Goal: Transaction & Acquisition: Purchase product/service

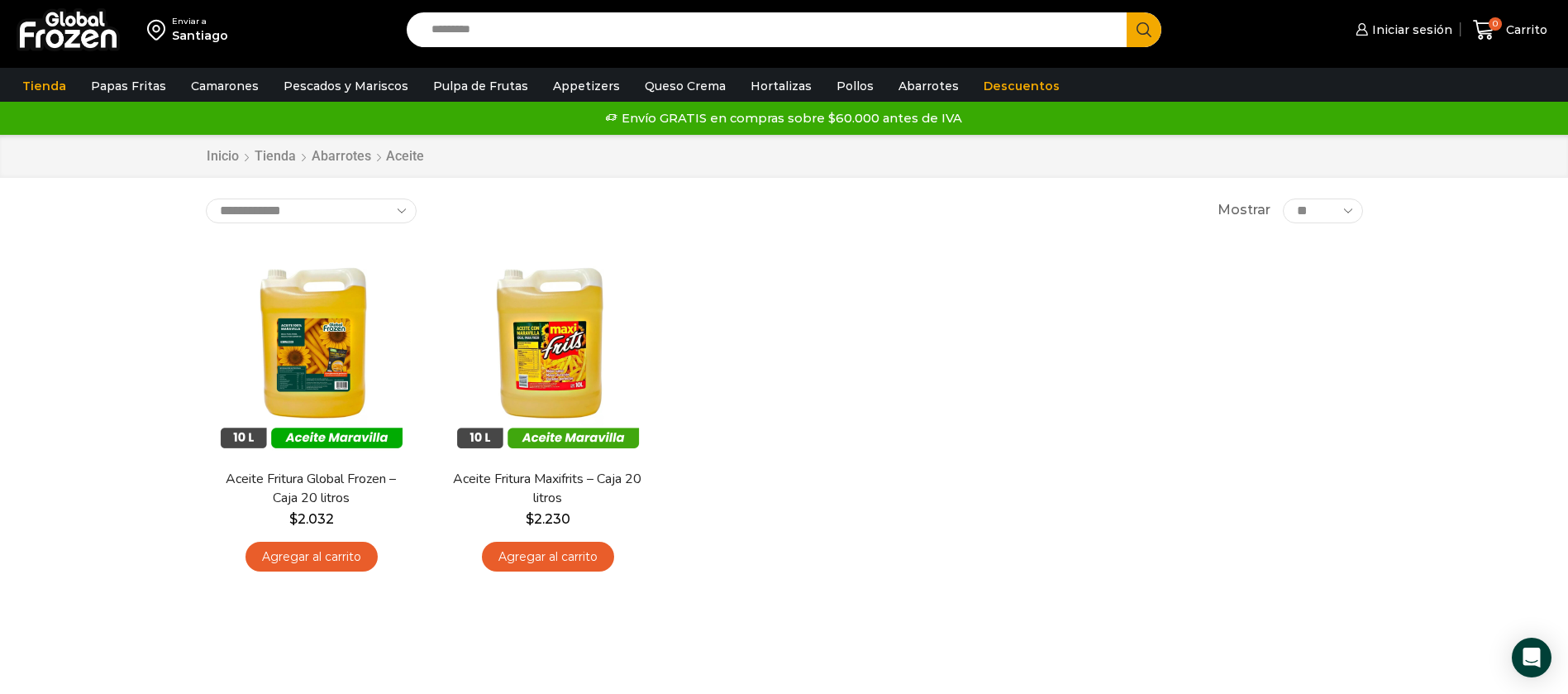
click at [627, 41] on input "Search input" at bounding box center [772, 30] width 696 height 35
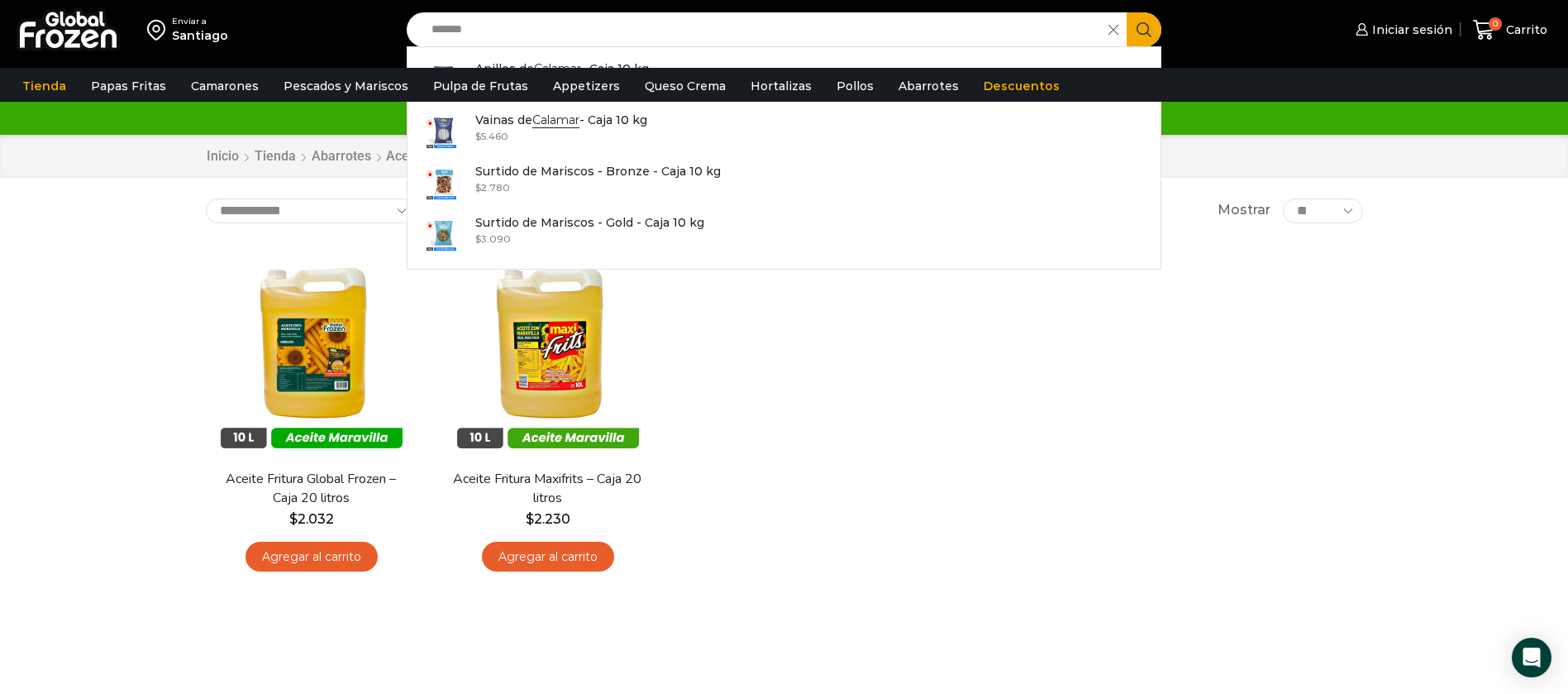
drag, startPoint x: 341, startPoint y: 42, endPoint x: 256, endPoint y: 42, distance: 85.0
click at [256, 42] on div "Enviar a Santiago Search input ******* Search Anillos de Calamar - Caja 10 kg I…" at bounding box center [784, 30] width 1560 height 60
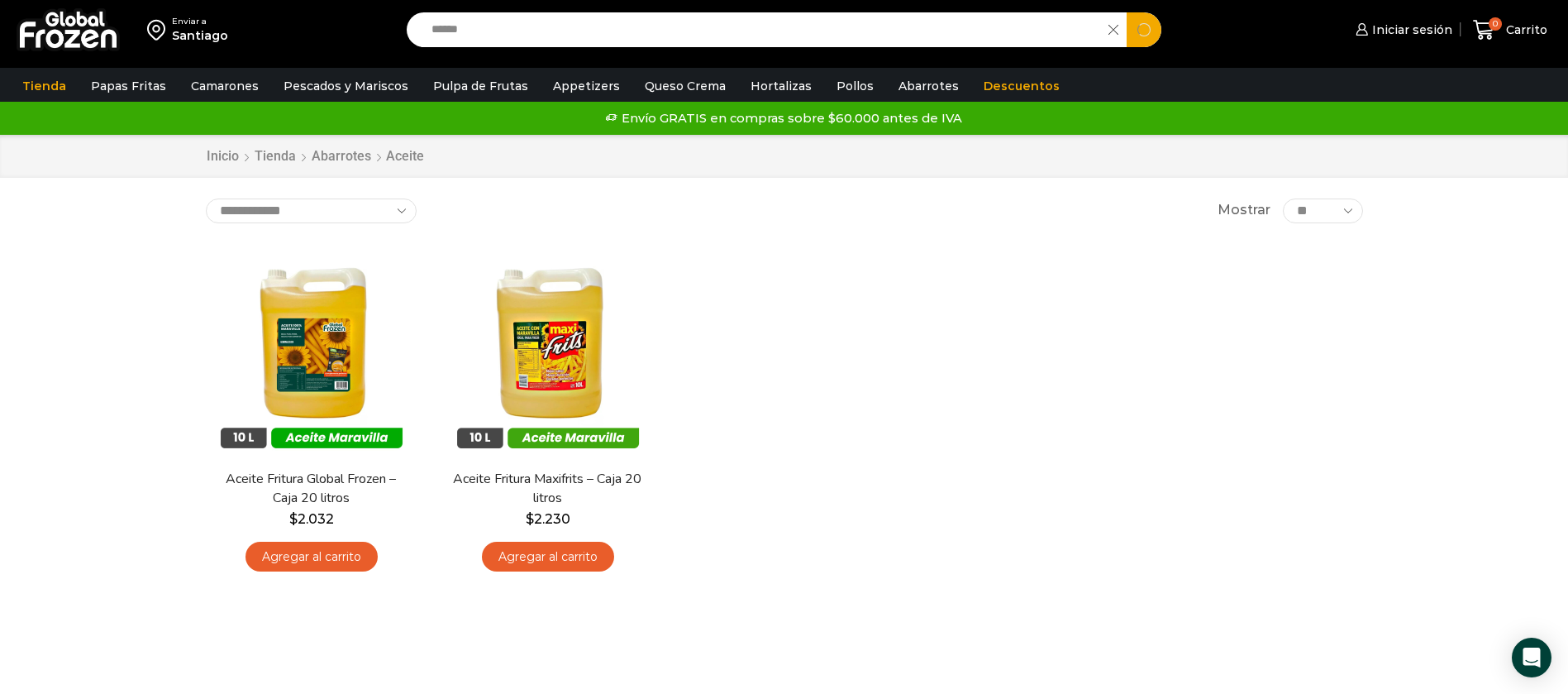
type input "*****"
click at [1126, 12] on button "Search" at bounding box center [1144, 30] width 35 height 35
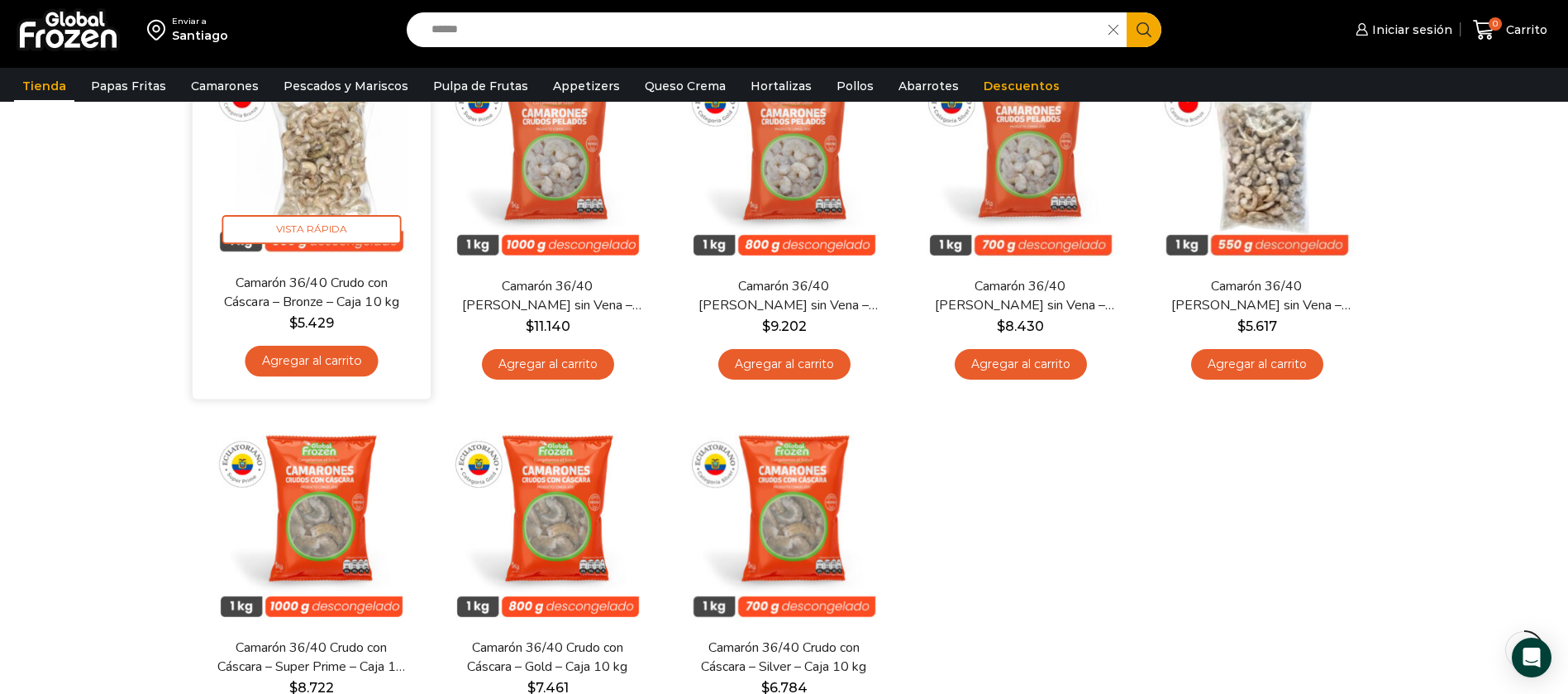
scroll to position [124, 0]
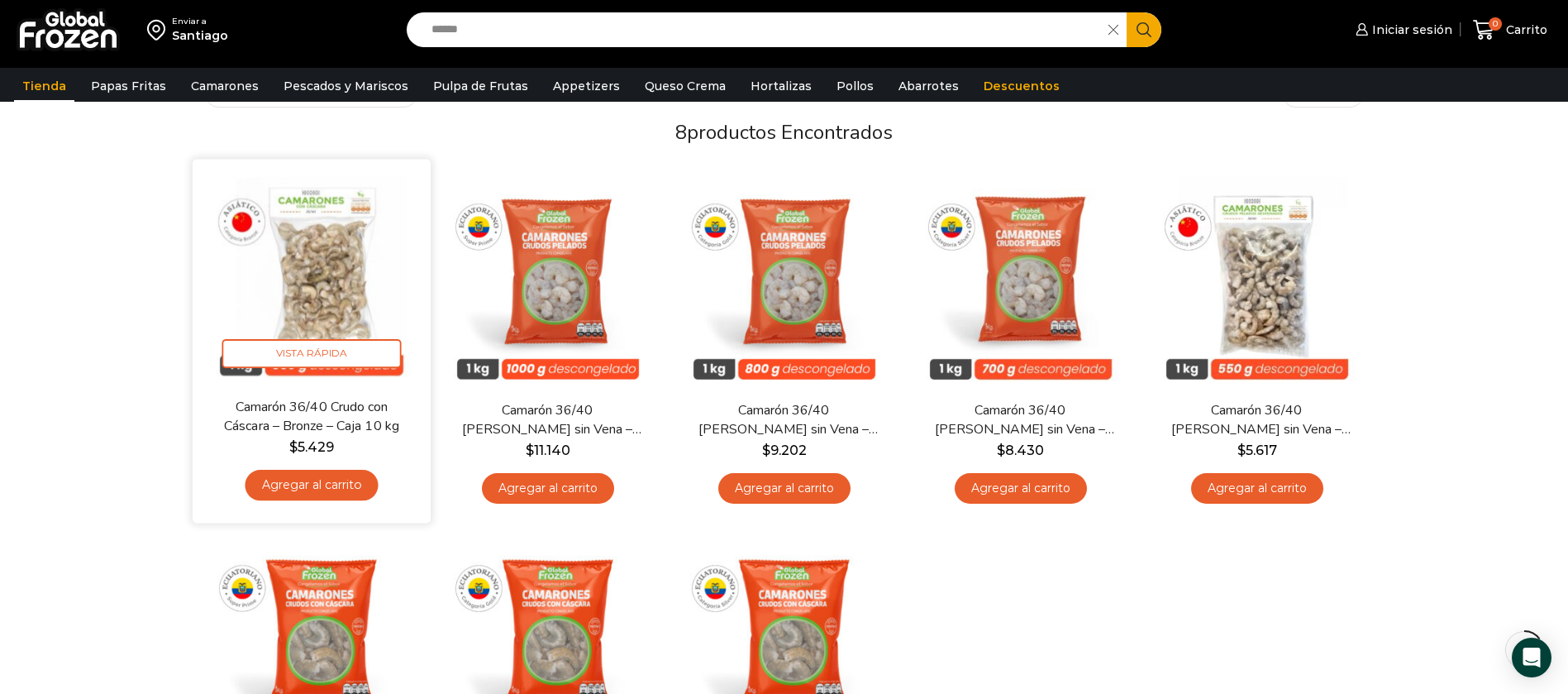
click at [354, 259] on img at bounding box center [312, 279] width 213 height 213
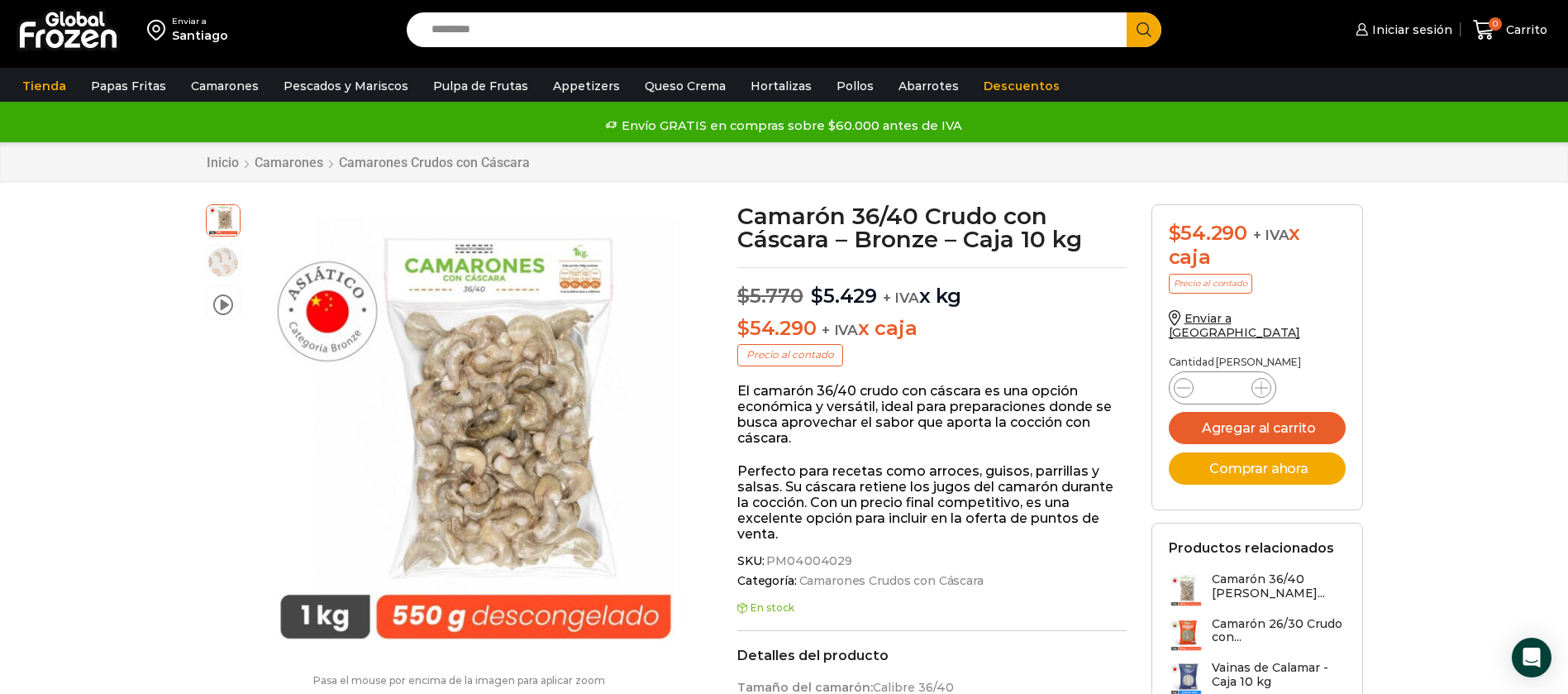
click at [606, 41] on input "Search input" at bounding box center [772, 30] width 696 height 35
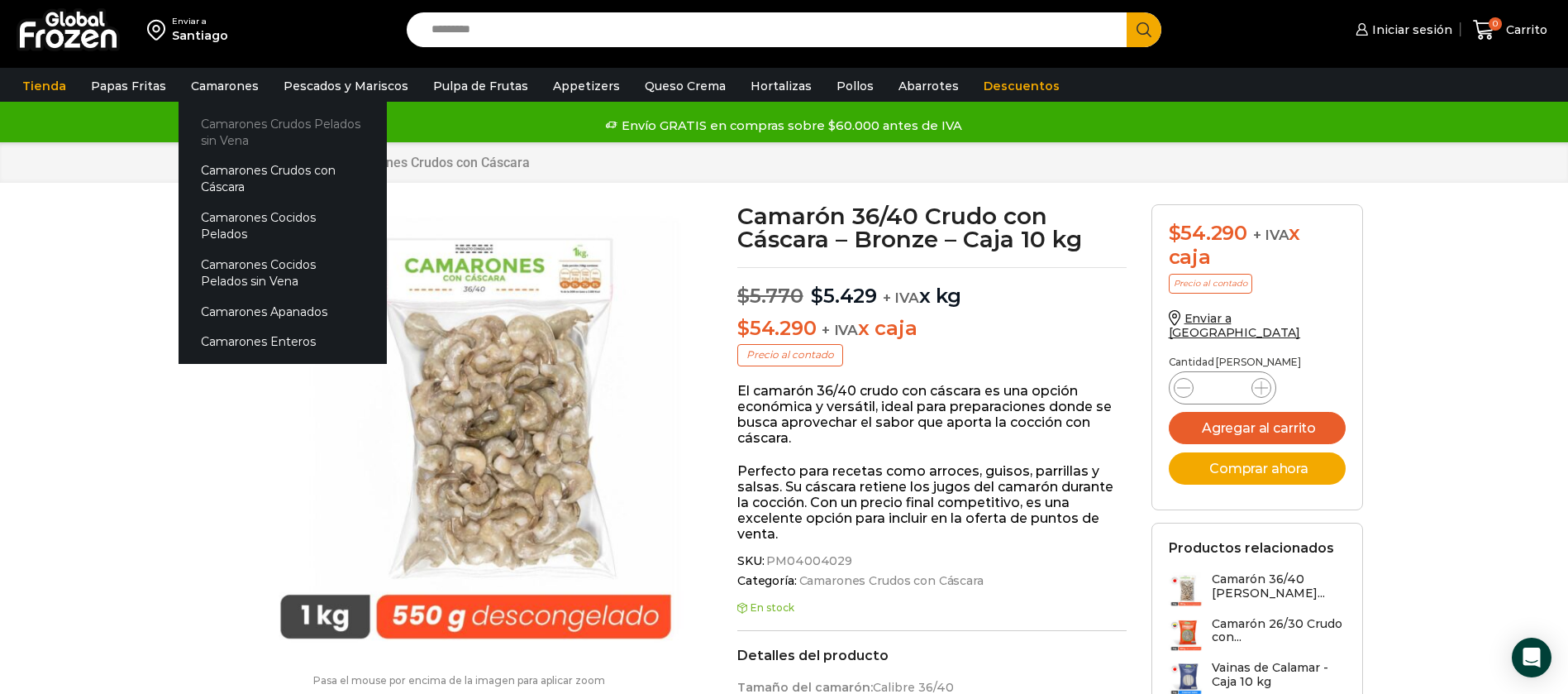
click at [222, 127] on link "Camarones Crudos Pelados sin Vena" at bounding box center [283, 132] width 208 height 47
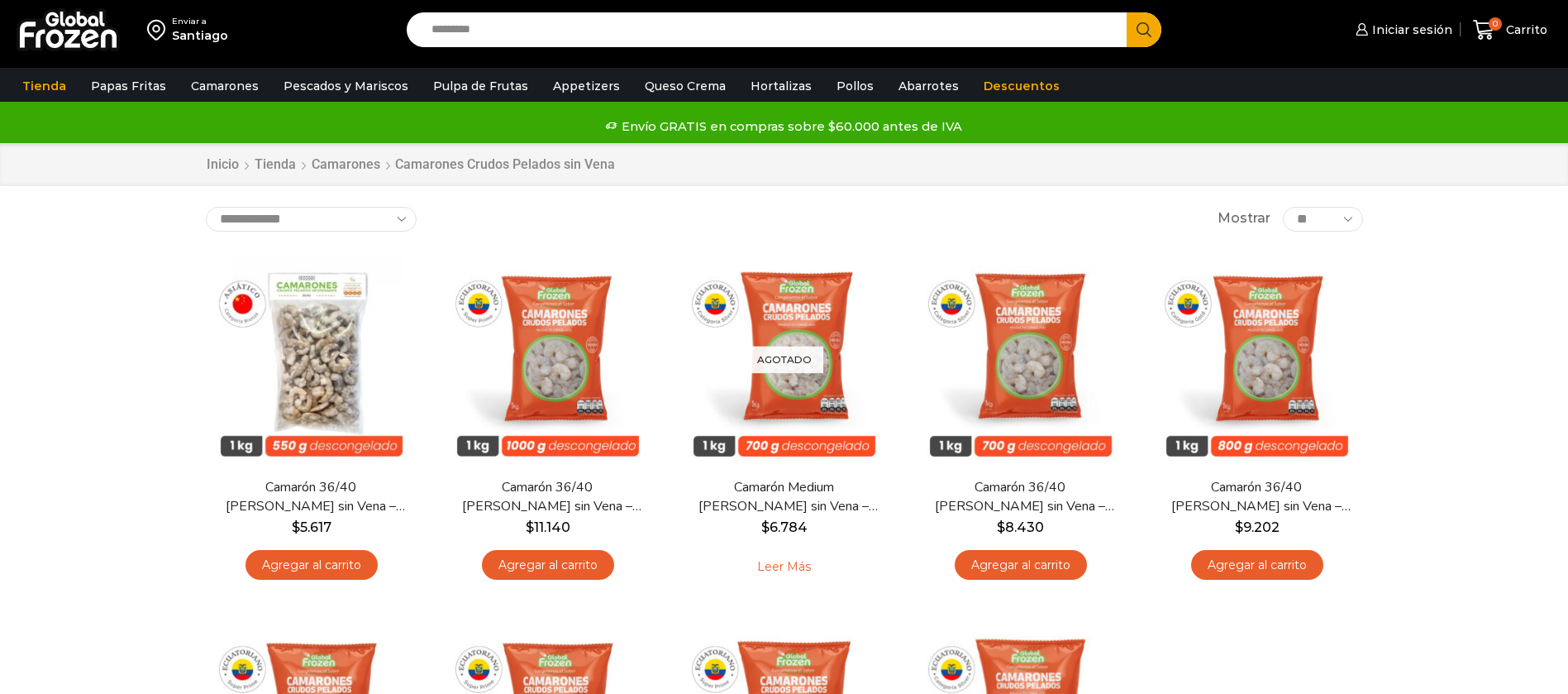
scroll to position [124, 0]
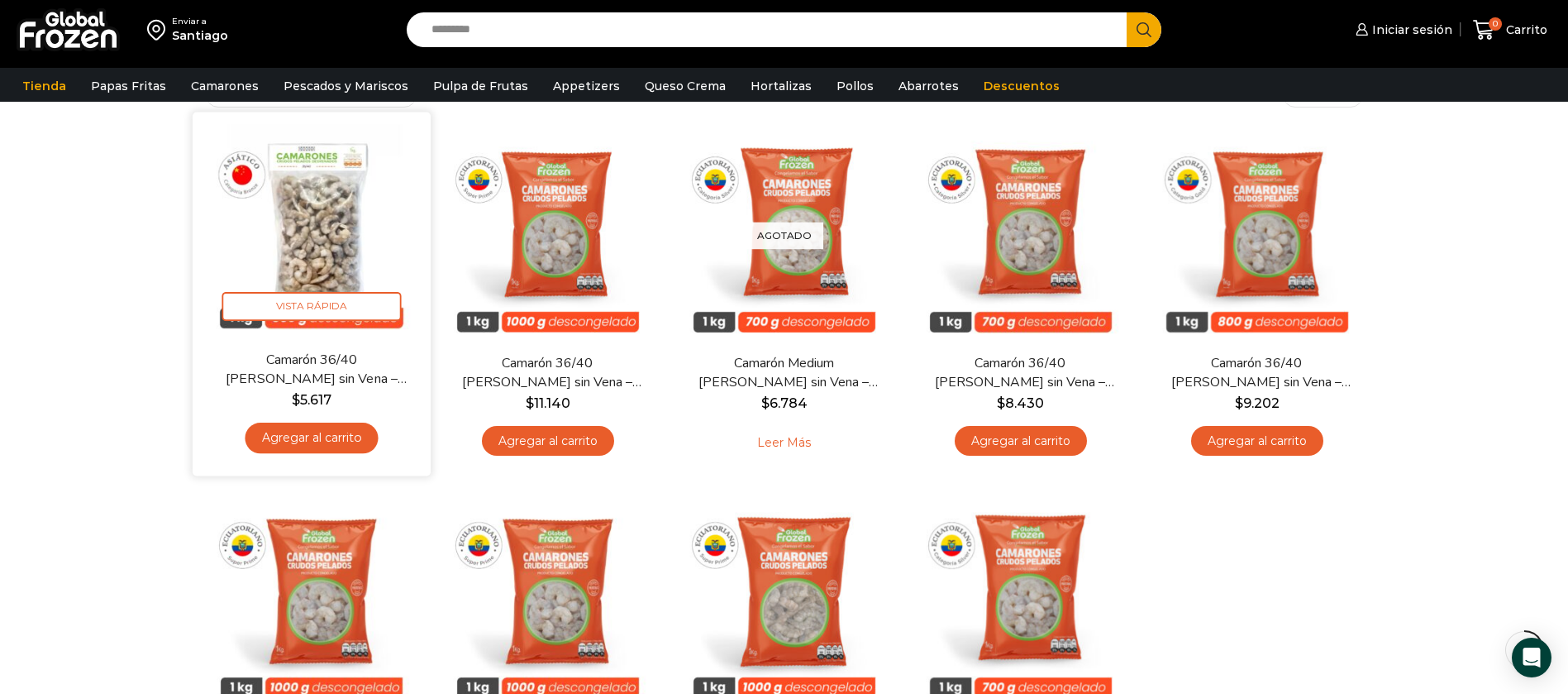
click at [327, 189] on img at bounding box center [312, 231] width 213 height 213
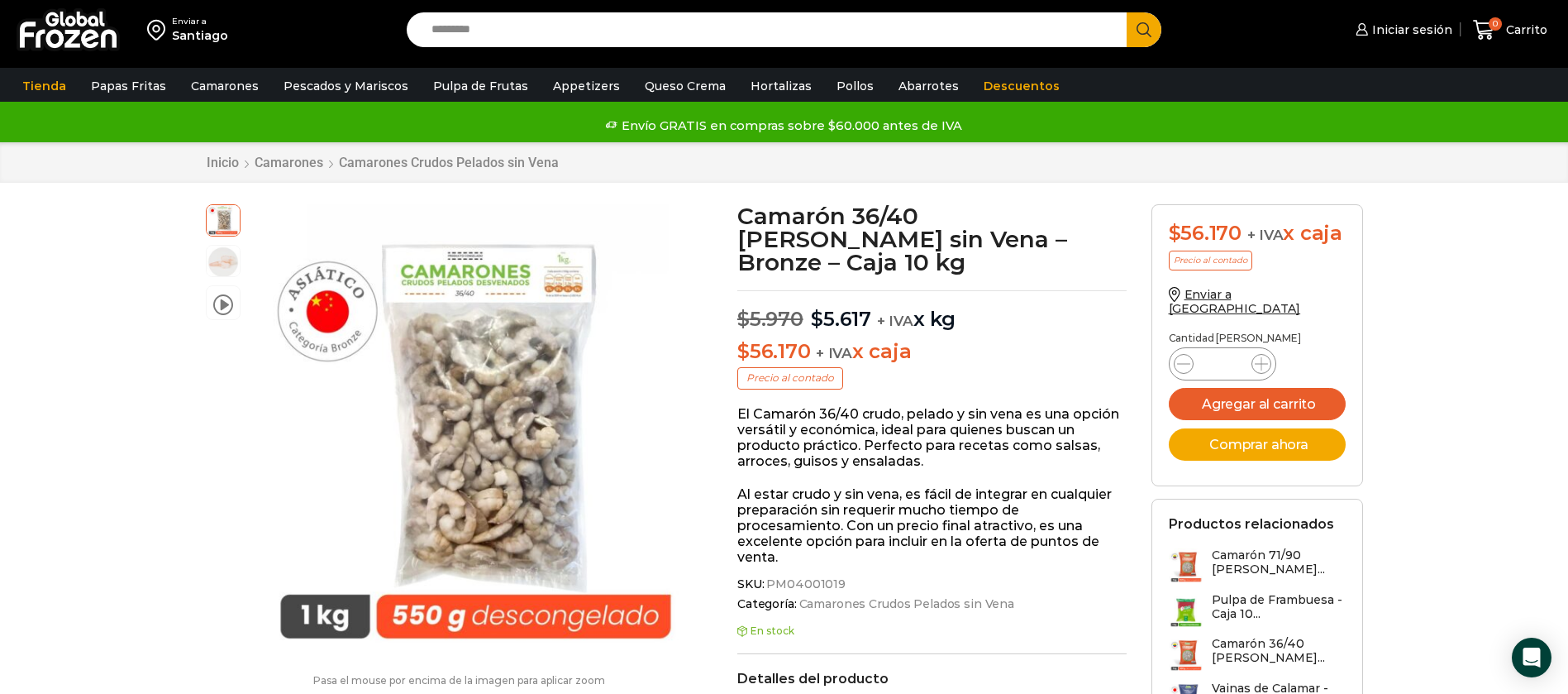
click at [514, 32] on input "Search input" at bounding box center [772, 30] width 696 height 35
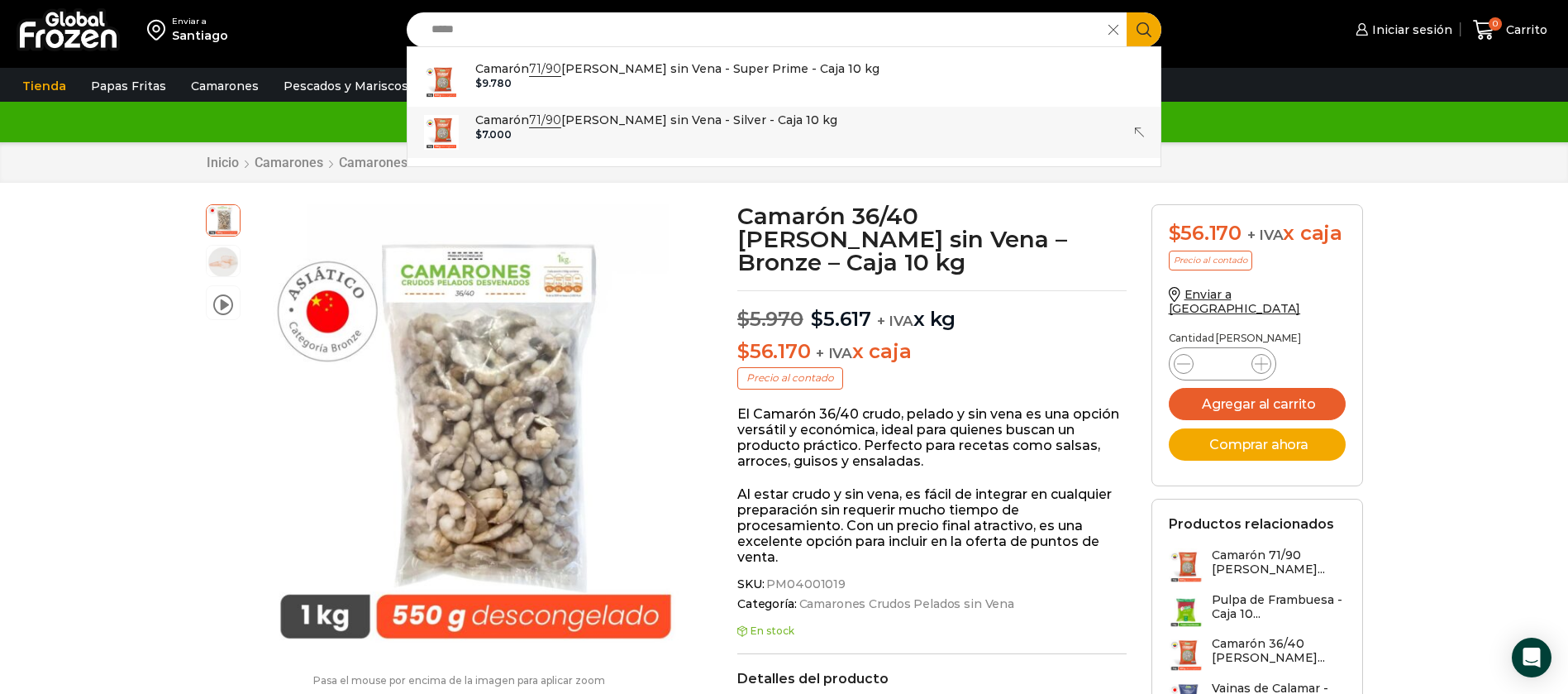
click at [708, 125] on p "Camarón 71/90 Crudo Pelado sin Vena - Silver - Caja 10 kg" at bounding box center [657, 120] width 362 height 18
type input "**********"
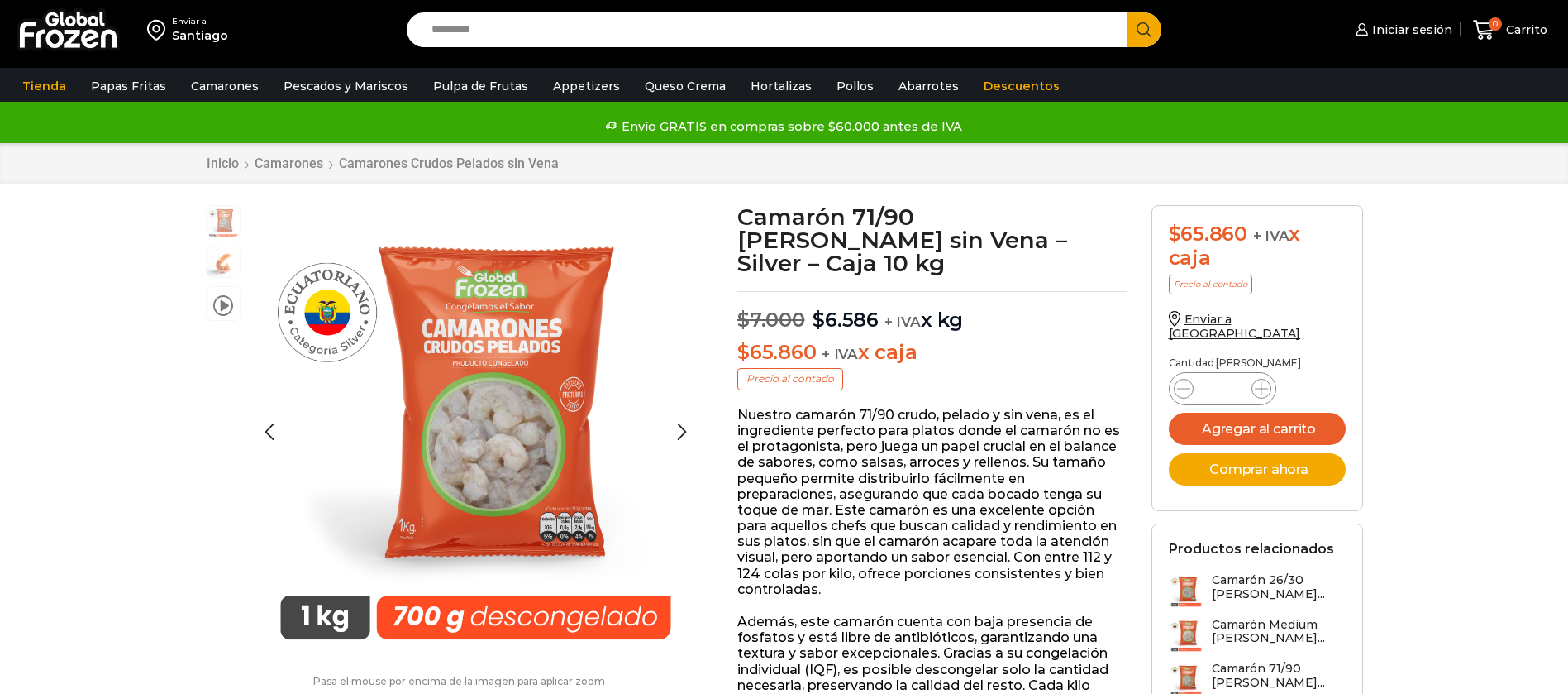
scroll to position [1, 0]
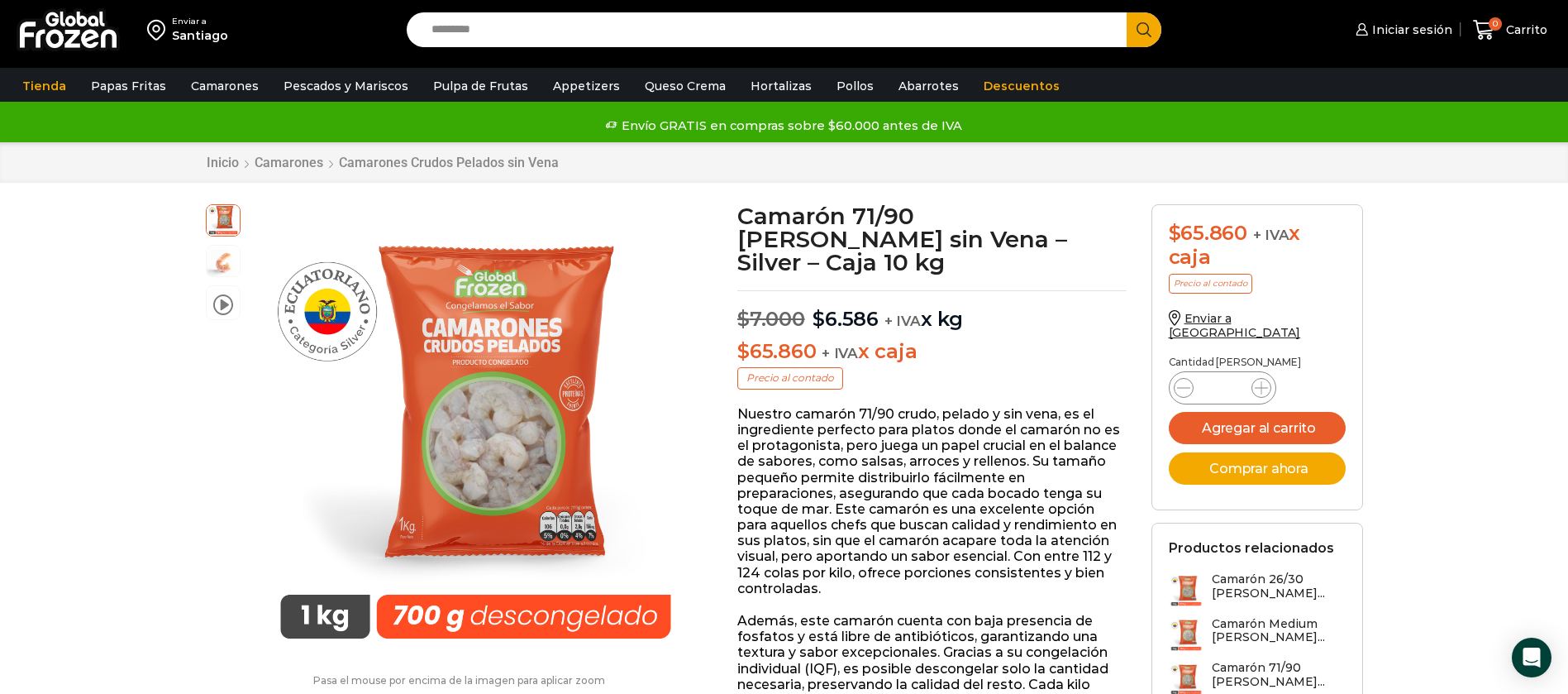
drag, startPoint x: 1422, startPoint y: 299, endPoint x: 1414, endPoint y: 290, distance: 12.0
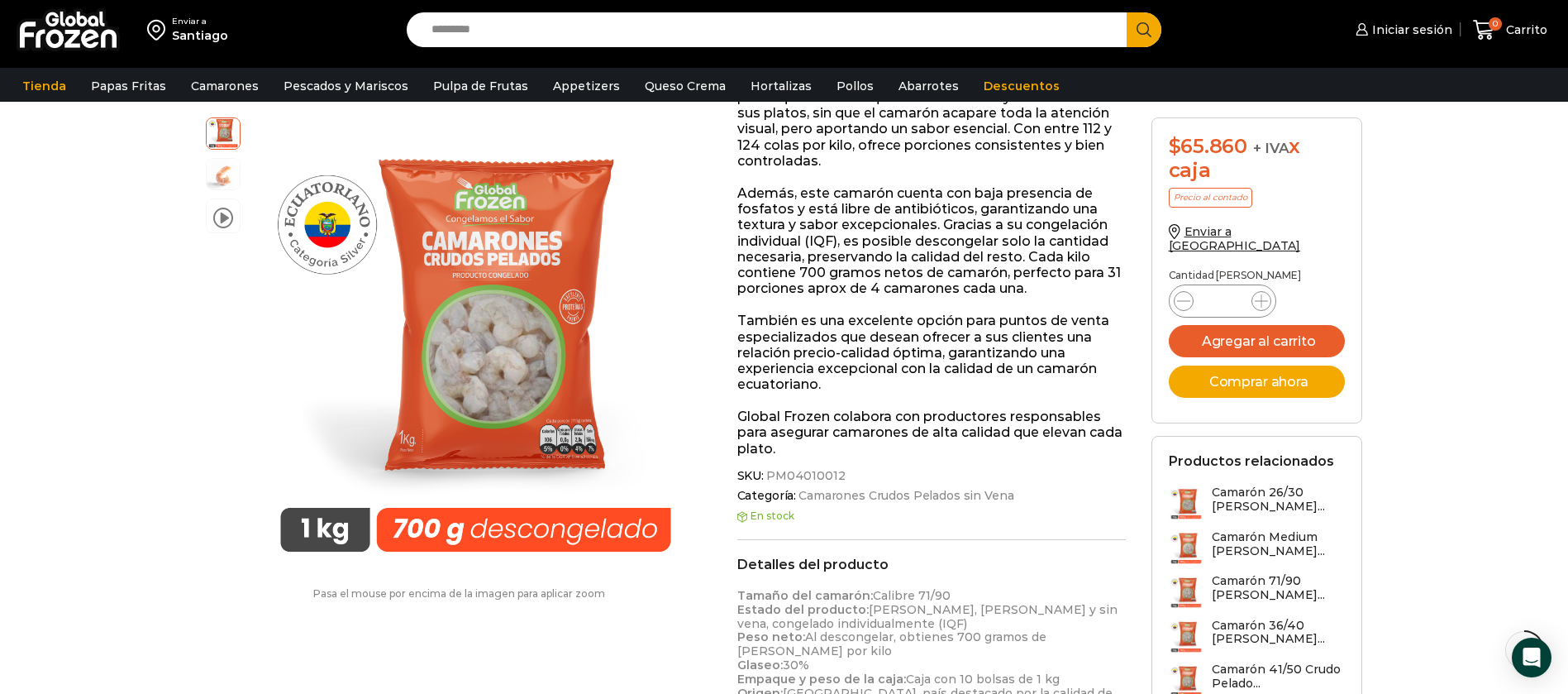
scroll to position [497, 0]
